Goal: Information Seeking & Learning: Learn about a topic

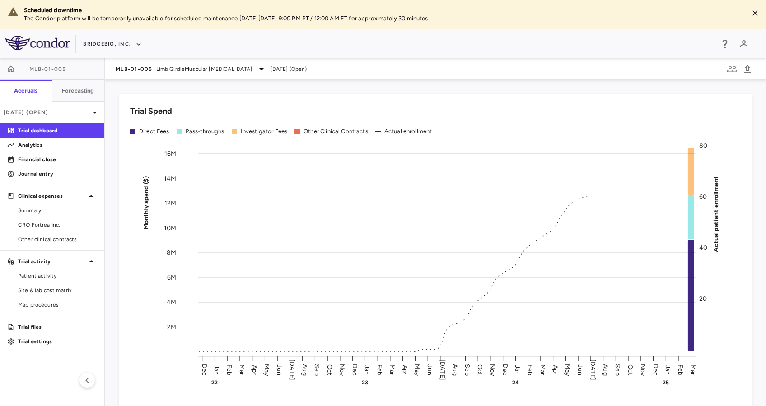
click at [225, 75] on div "MLB-01-005 Limb GirdleMuscular [MEDICAL_DATA] [DATE] (Open)" at bounding box center [435, 69] width 661 height 22
click at [234, 69] on span "Limb GirdleMuscular [MEDICAL_DATA]" at bounding box center [204, 69] width 96 height 8
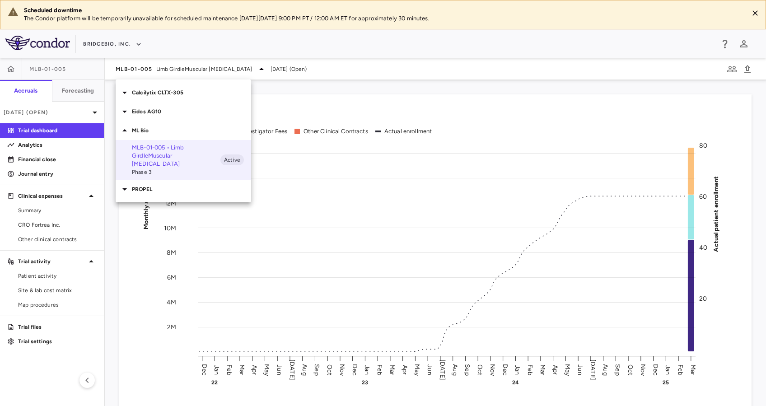
click at [162, 94] on p "Calcilytix CLTX-305" at bounding box center [191, 93] width 119 height 8
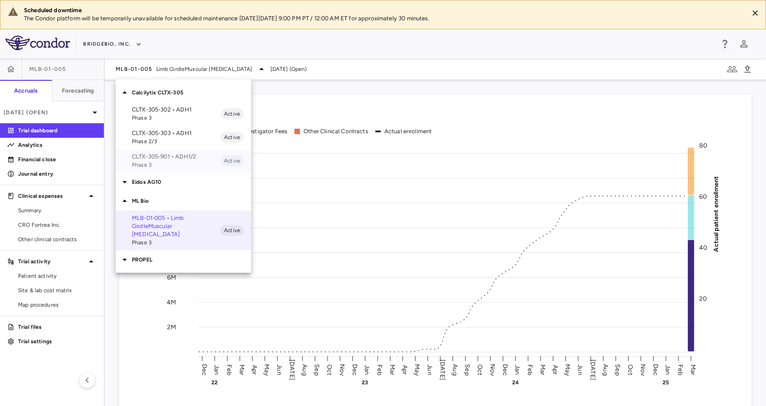
click at [179, 158] on p "CLTX-305-901 • ADH1/2" at bounding box center [176, 157] width 89 height 8
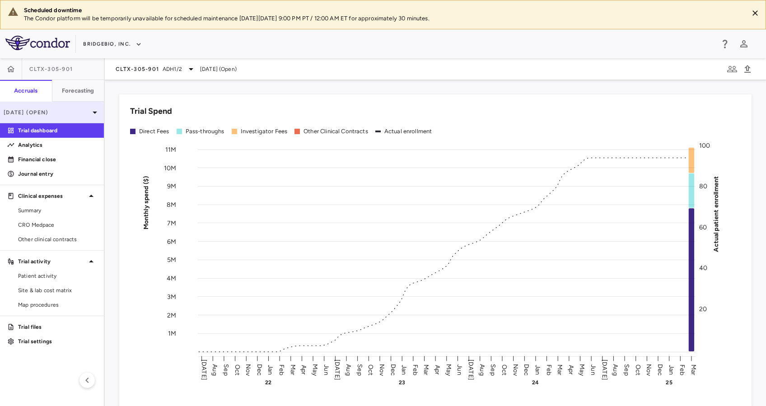
click at [50, 117] on div "[DATE] (Open)" at bounding box center [52, 113] width 104 height 22
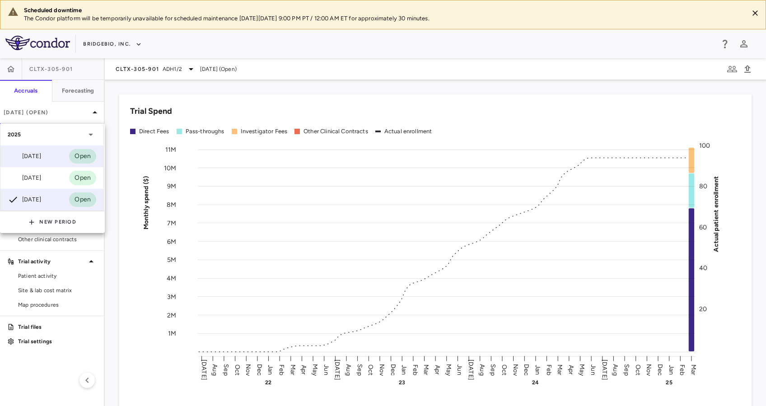
click at [53, 155] on div "[DATE] Open" at bounding box center [51, 156] width 103 height 22
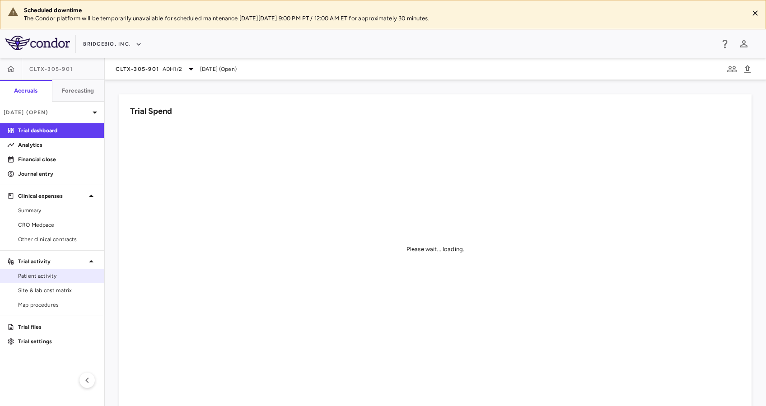
click at [47, 278] on span "Patient activity" at bounding box center [57, 276] width 79 height 8
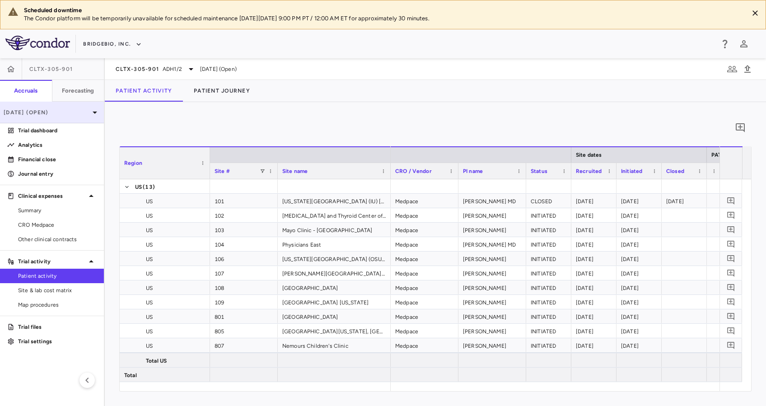
click at [96, 117] on icon at bounding box center [94, 112] width 11 height 11
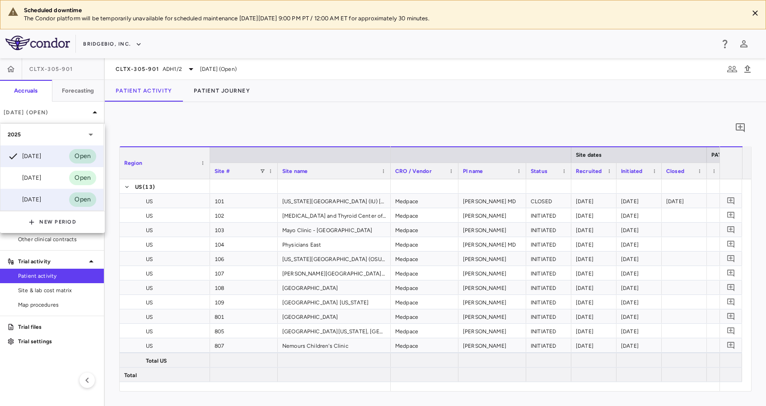
click at [41, 197] on div "[DATE]" at bounding box center [24, 199] width 33 height 11
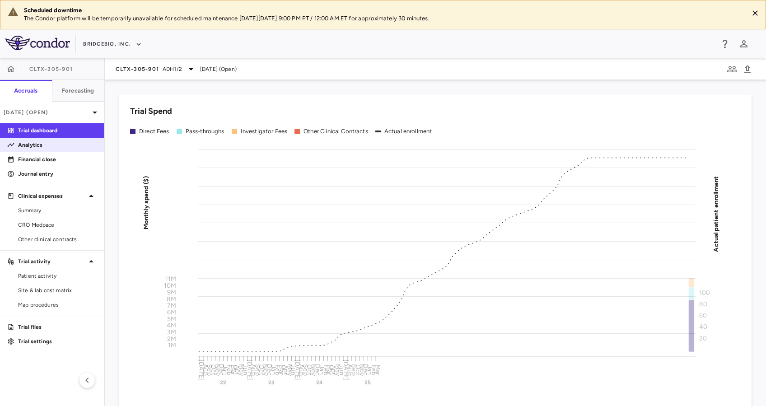
click at [42, 147] on p "Analytics" at bounding box center [57, 145] width 79 height 8
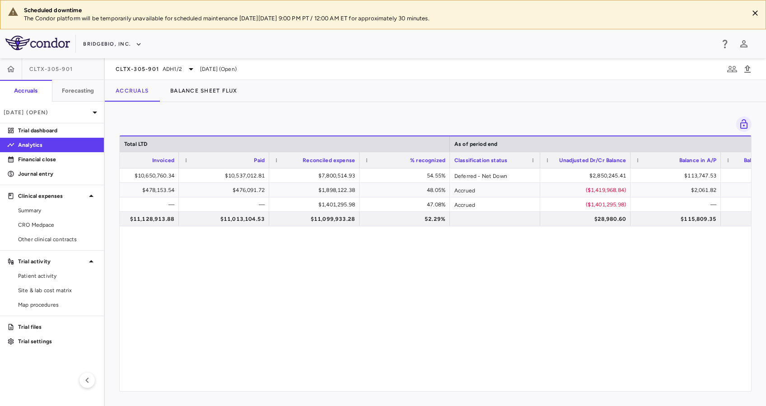
scroll to position [0, 602]
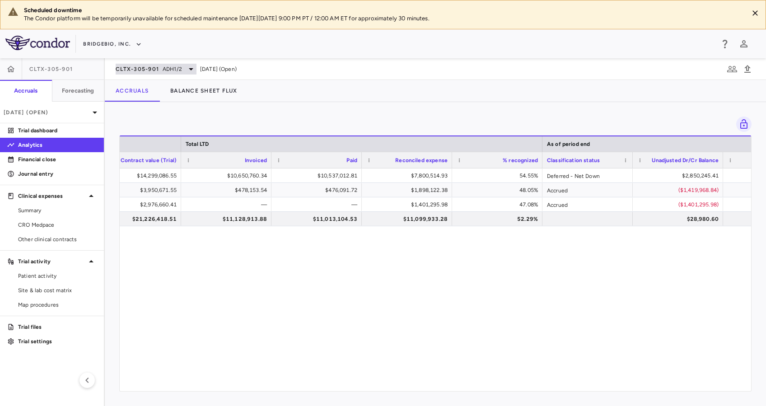
click at [165, 65] on span "ADH1/2" at bounding box center [172, 69] width 19 height 8
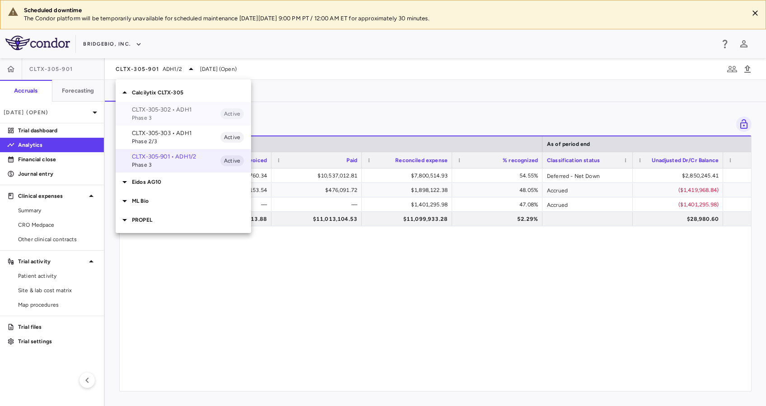
click at [173, 114] on span "Phase 3" at bounding box center [176, 118] width 89 height 8
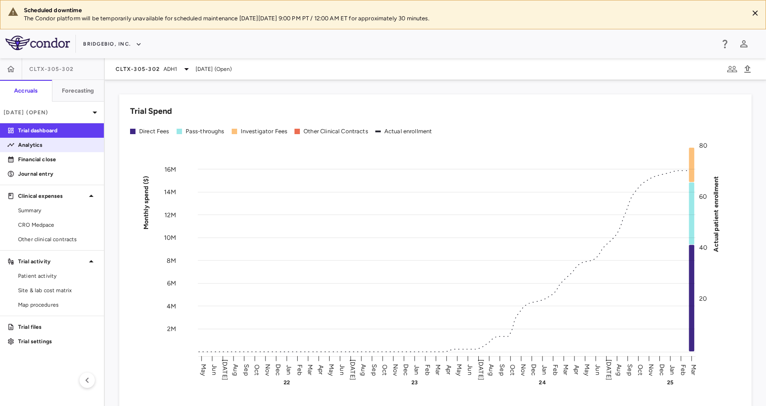
click at [37, 147] on p "Analytics" at bounding box center [57, 145] width 79 height 8
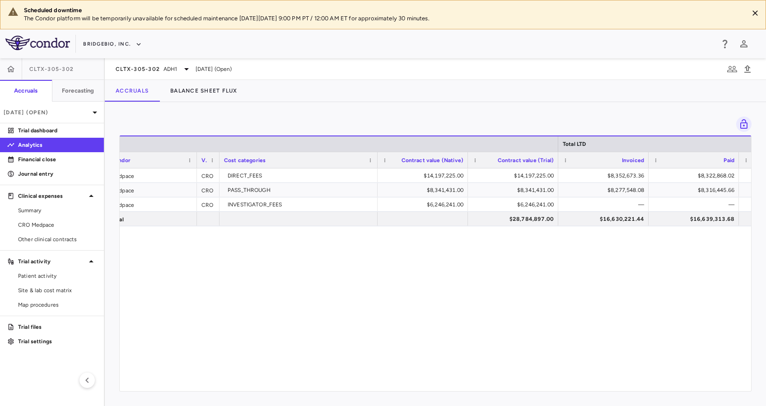
scroll to position [0, 432]
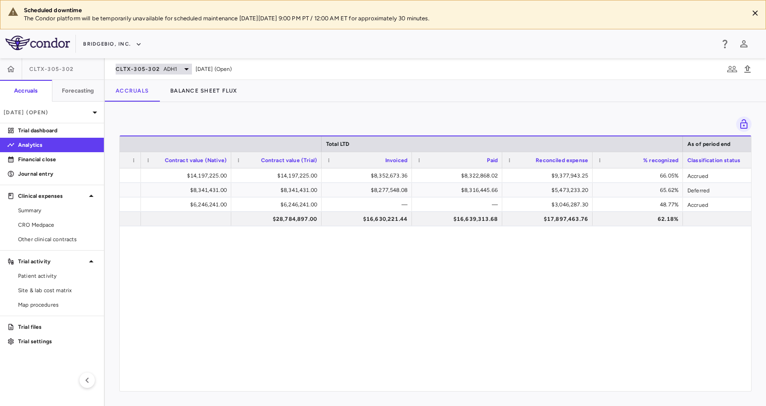
click at [176, 69] on span "ADH1" at bounding box center [171, 69] width 14 height 8
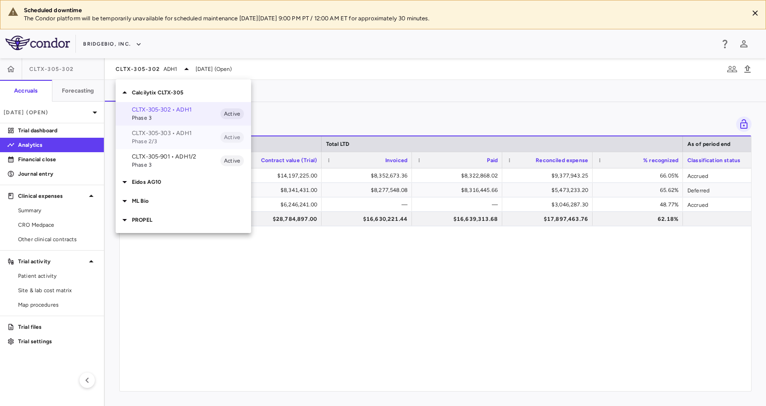
click at [166, 138] on span "Phase 2/3" at bounding box center [176, 141] width 89 height 8
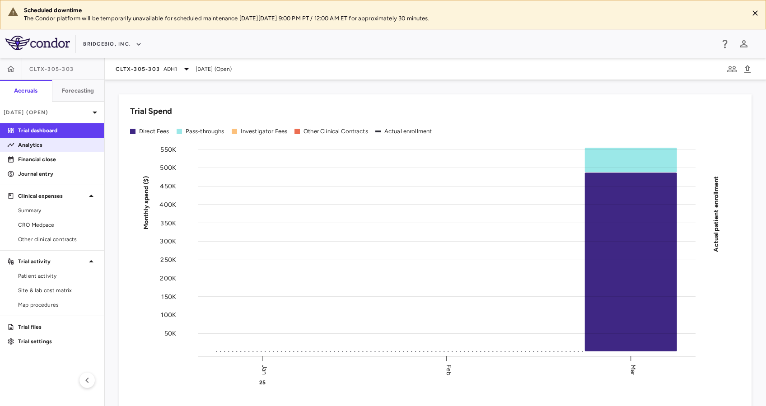
click at [42, 145] on p "Analytics" at bounding box center [57, 145] width 79 height 8
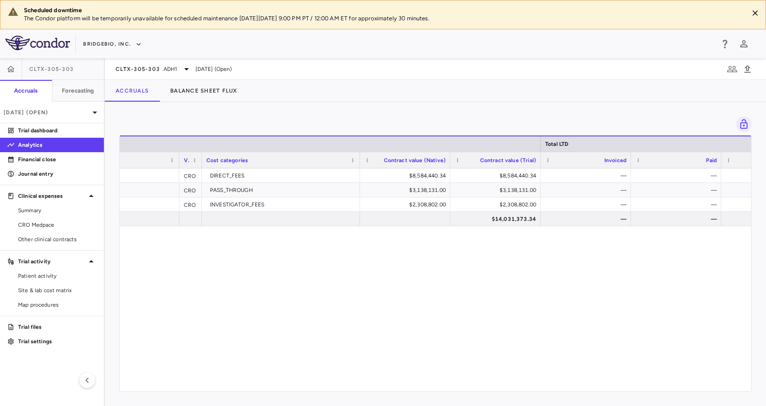
scroll to position [0, 235]
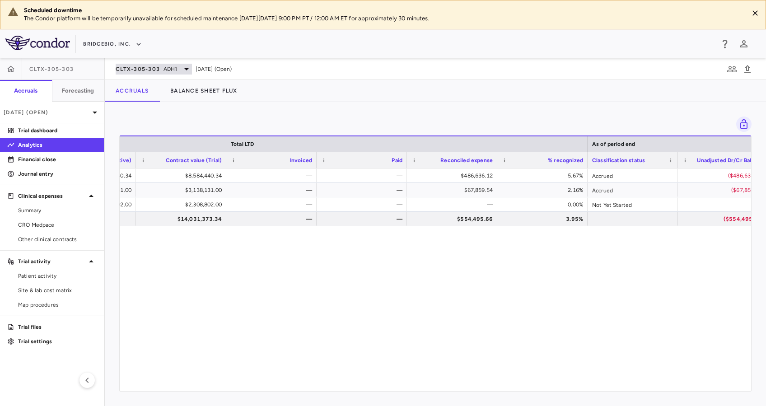
click at [164, 70] on span "ADH1" at bounding box center [171, 69] width 14 height 8
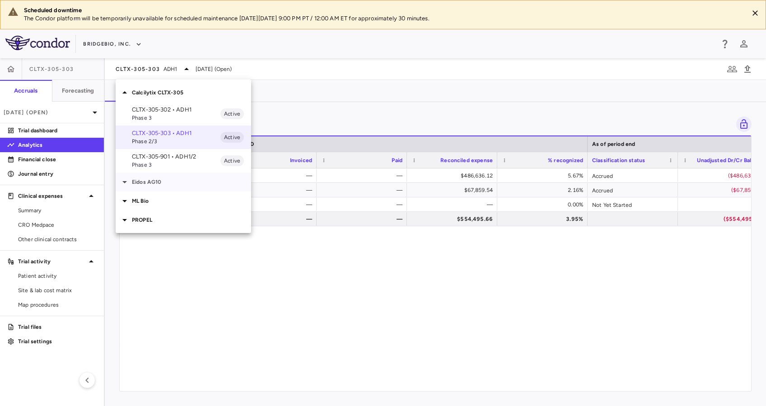
click at [164, 179] on p "Eidos AG10" at bounding box center [191, 182] width 119 height 8
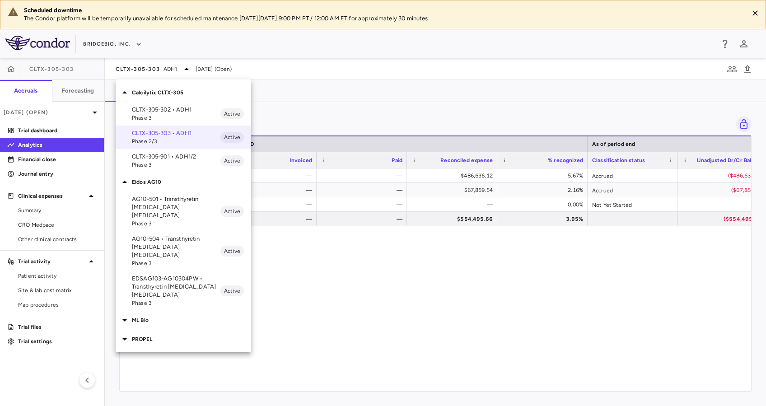
click at [166, 275] on p "EDSAG103-AG10304PW • Transthyretin [MEDICAL_DATA] [MEDICAL_DATA]" at bounding box center [176, 287] width 89 height 24
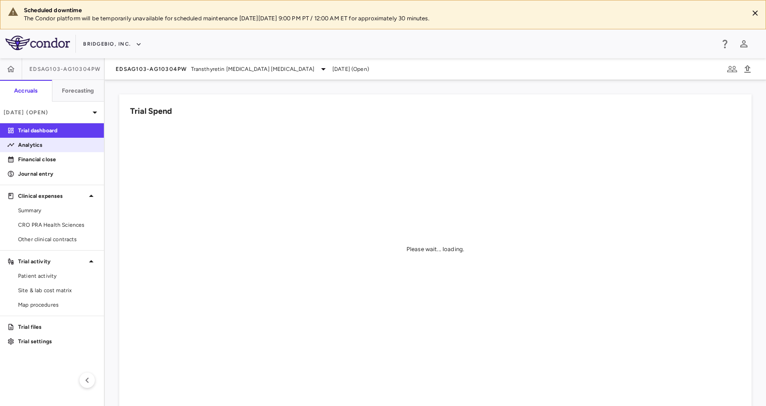
click at [37, 149] on link "Analytics" at bounding box center [52, 145] width 104 height 14
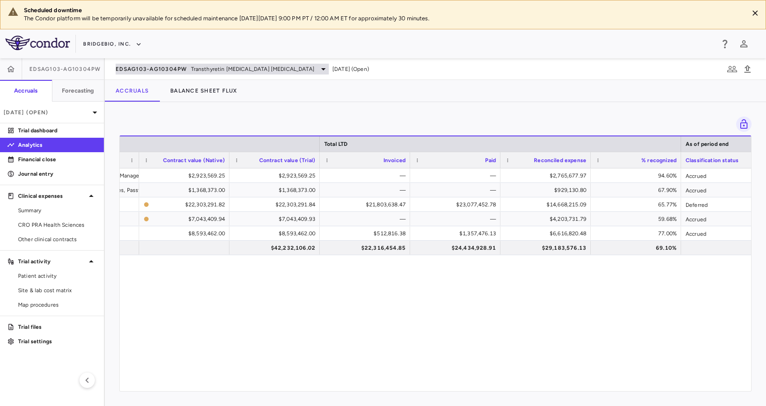
click at [318, 67] on icon at bounding box center [323, 69] width 11 height 11
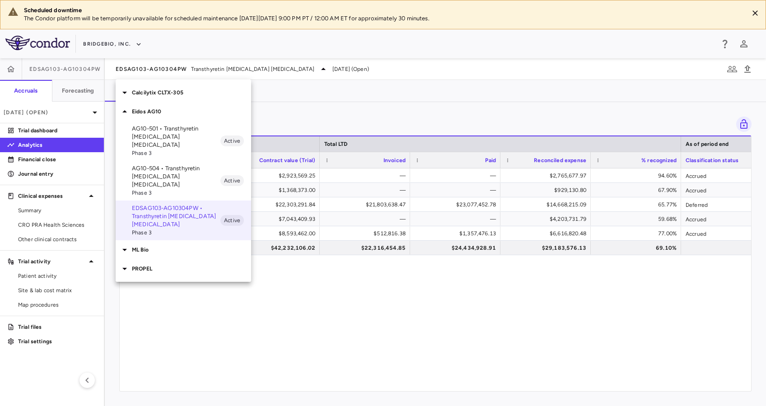
click at [174, 136] on p "AG10-501 • Transthyretin [MEDICAL_DATA] [MEDICAL_DATA]" at bounding box center [176, 137] width 89 height 24
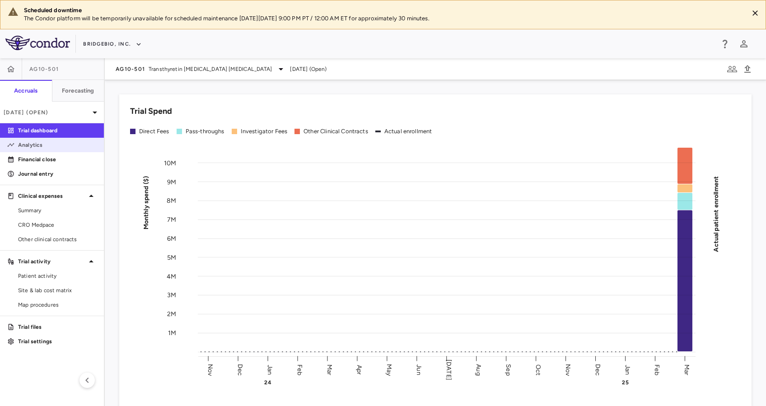
click at [47, 144] on p "Analytics" at bounding box center [57, 145] width 79 height 8
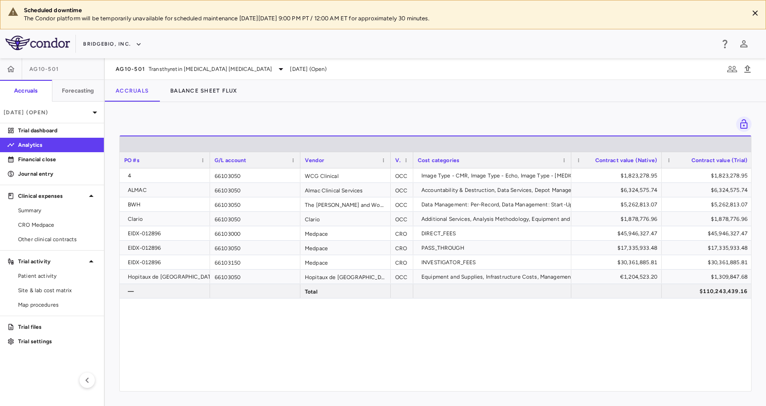
scroll to position [0, 189]
